Goal: Check status: Check status

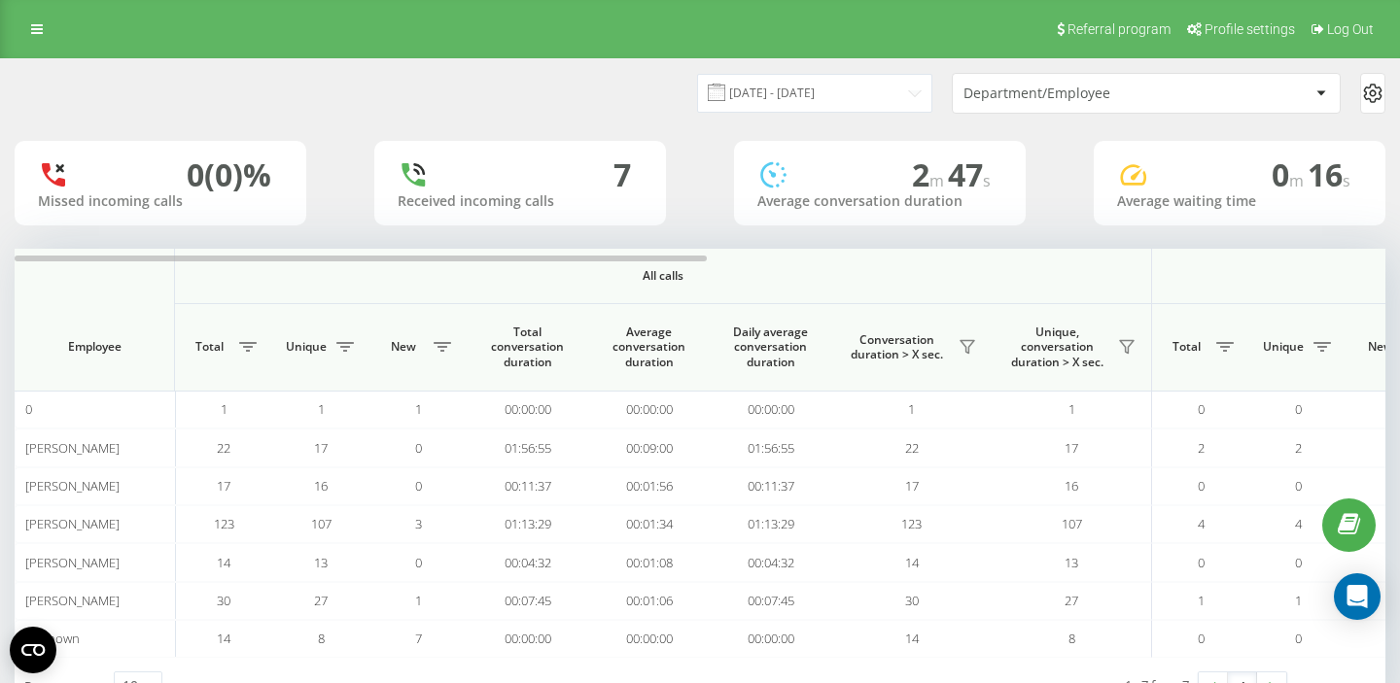
click at [1020, 95] on div "Department/Employee" at bounding box center [1079, 94] width 232 height 17
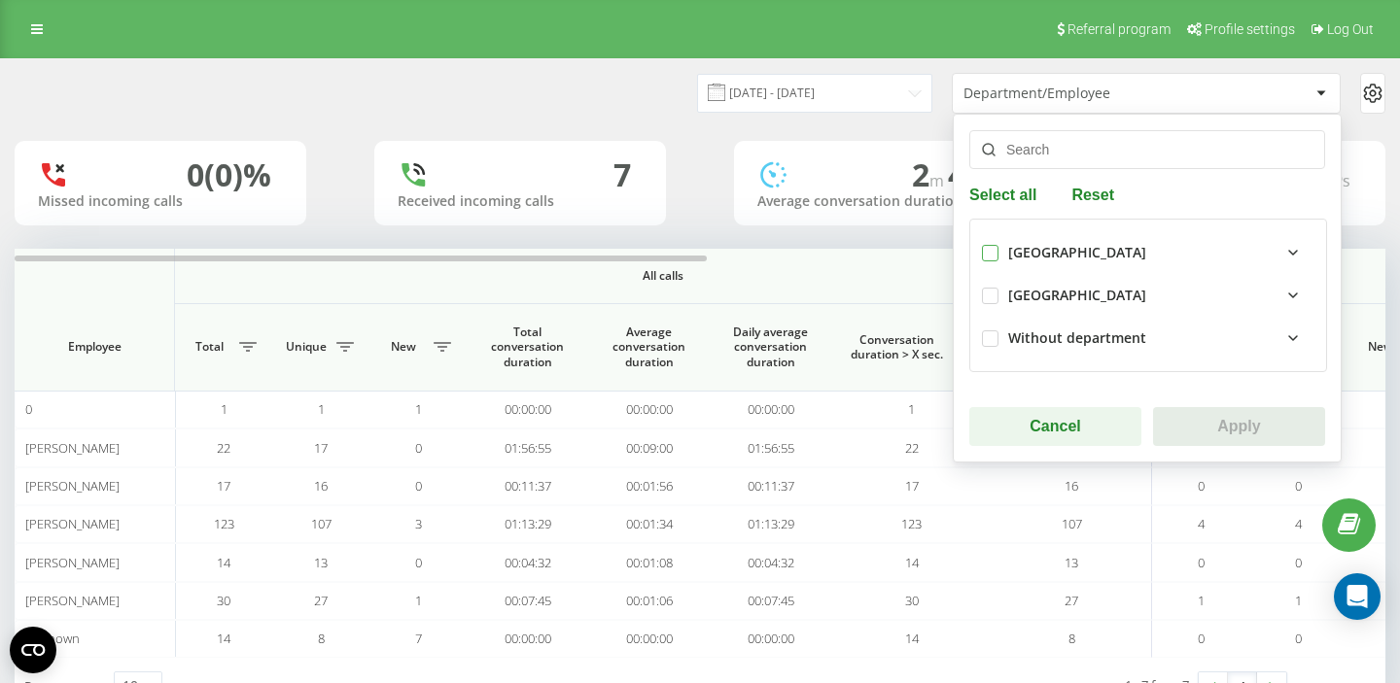
click at [993, 245] on label at bounding box center [990, 245] width 17 height 0
checkbox input "true"
click at [1212, 431] on button "Apply" at bounding box center [1239, 426] width 172 height 39
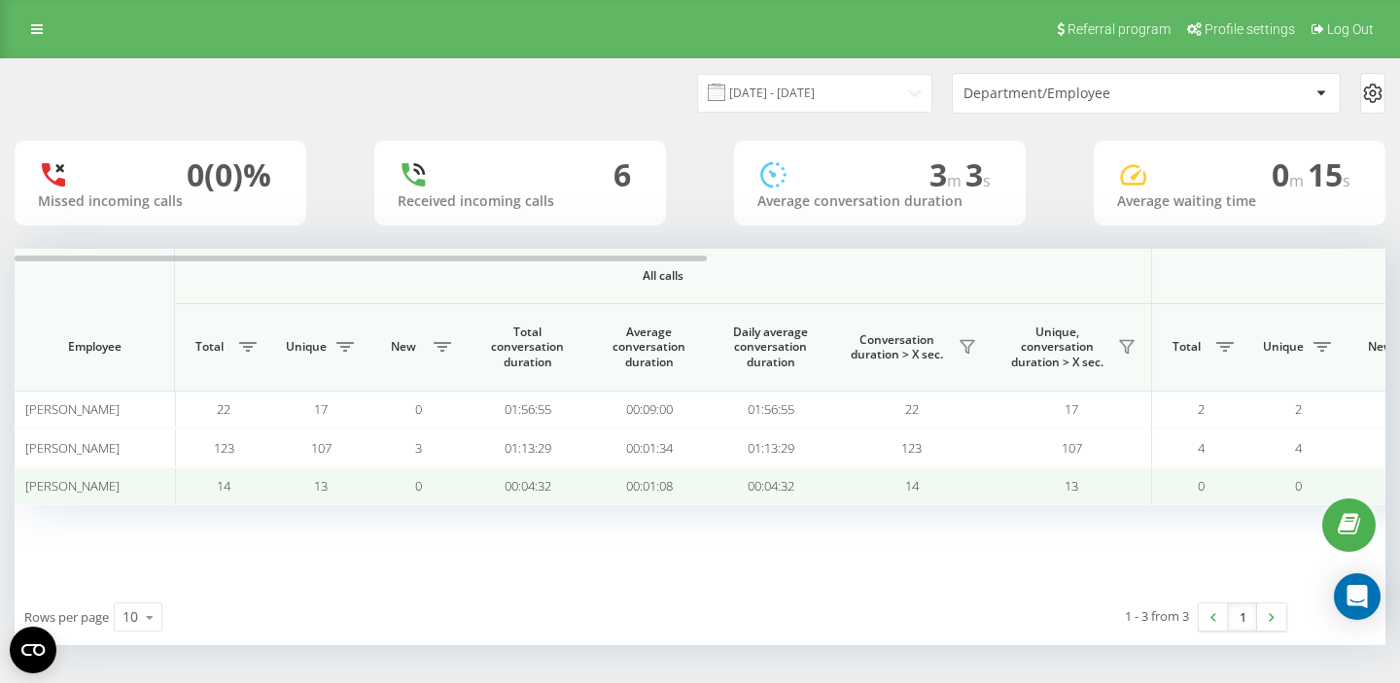
scroll to position [1, 0]
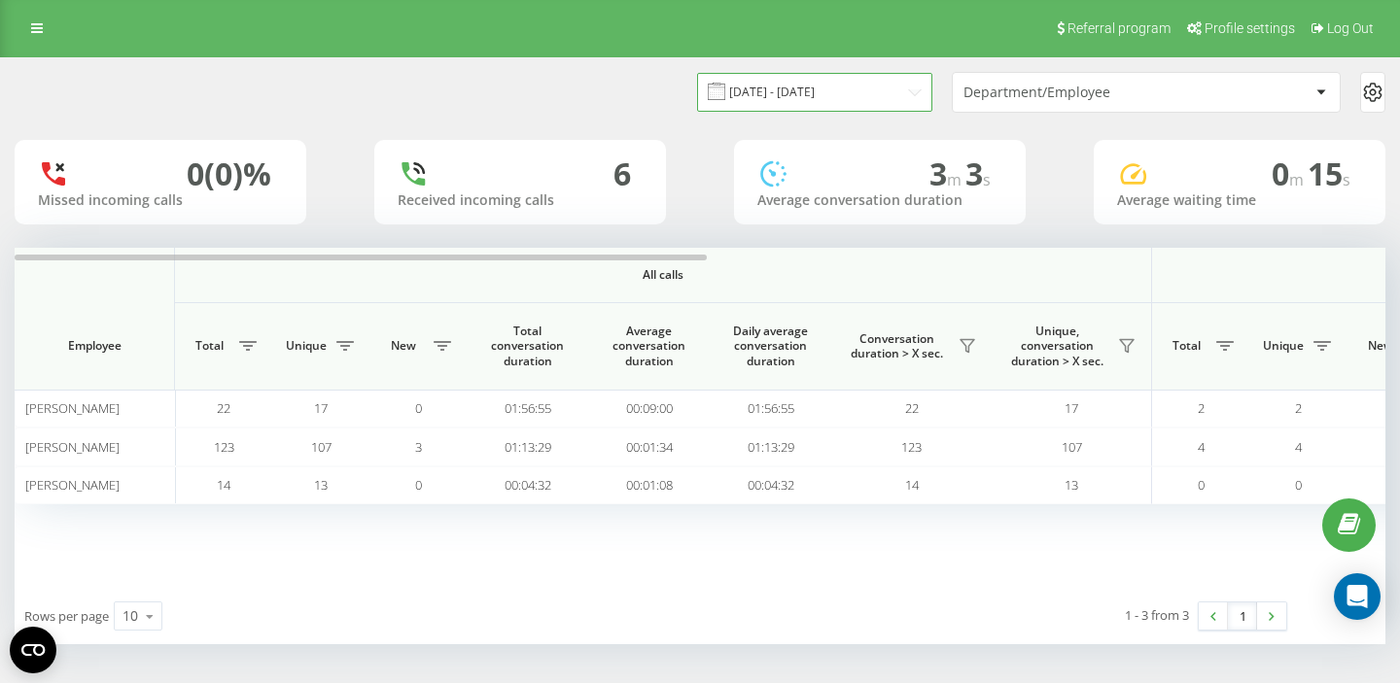
click at [879, 87] on input "[DATE] - [DATE]" at bounding box center [814, 92] width 235 height 38
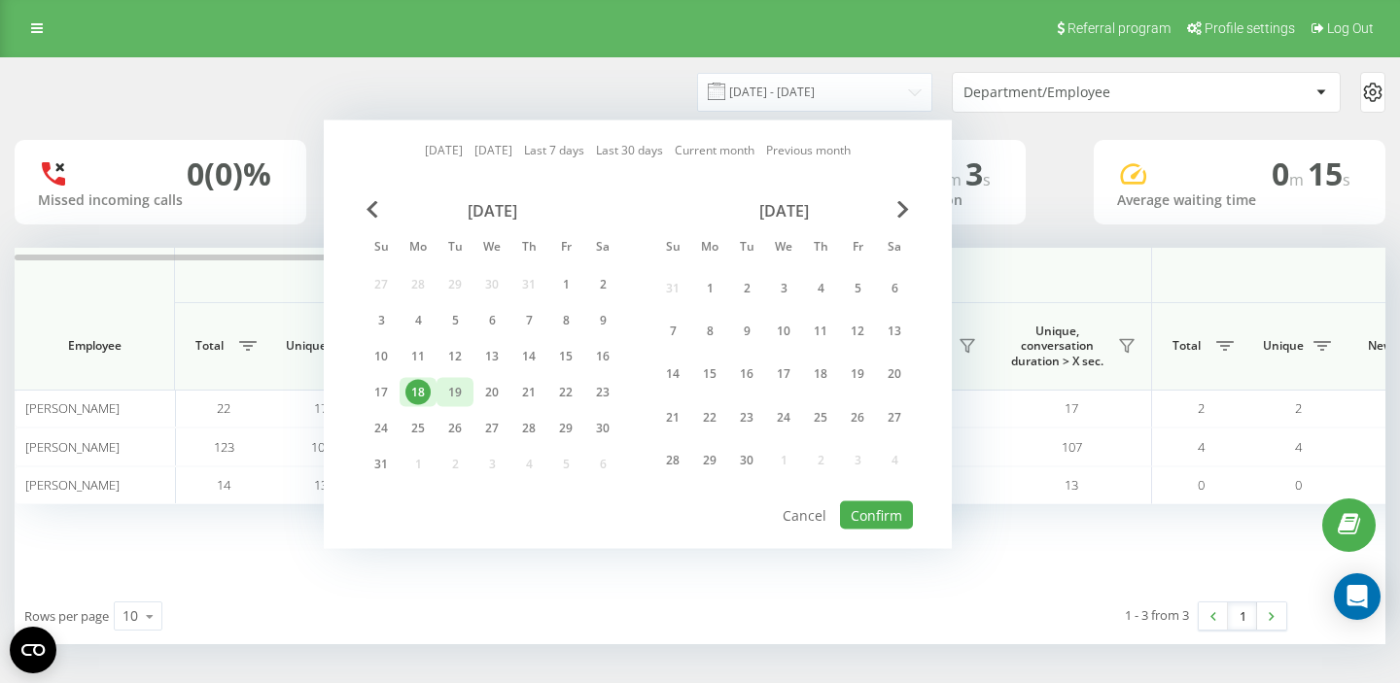
click at [446, 395] on div "19" at bounding box center [454, 392] width 25 height 25
click at [878, 519] on button "Confirm" at bounding box center [876, 516] width 73 height 28
type input "[DATE] - [DATE]"
